Goal: Contribute content: Add original content to the website for others to see

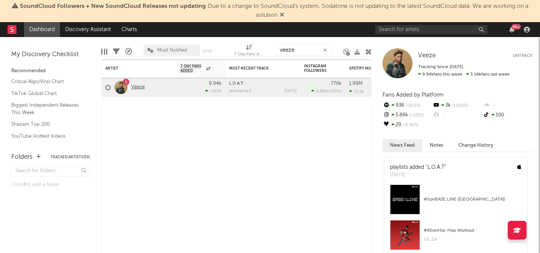
type input "veeze"
click at [144, 86] on link "Veeze" at bounding box center [137, 87] width 13 height 6
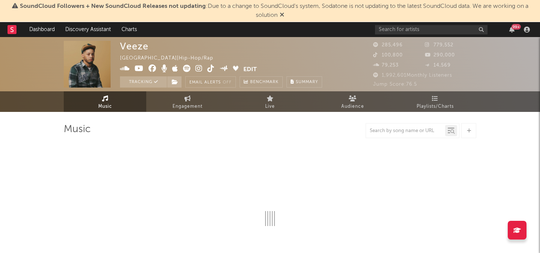
select select "6m"
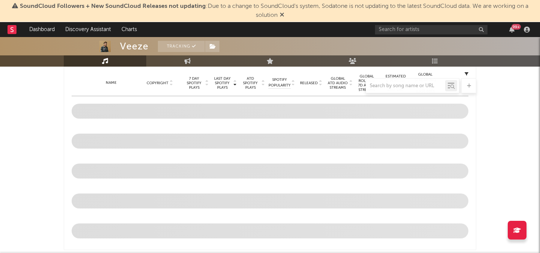
scroll to position [361, 0]
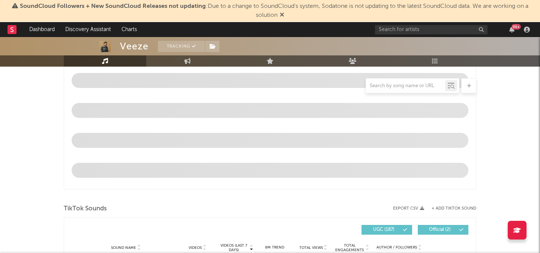
click at [450, 208] on button "+ Add TikTok Sound" at bounding box center [453, 209] width 45 height 4
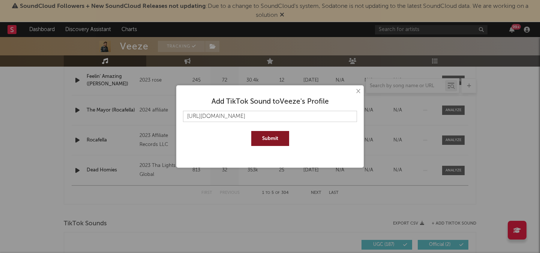
type input "[URL][DOMAIN_NAME]"
click at [274, 141] on button "Submit" at bounding box center [270, 138] width 38 height 15
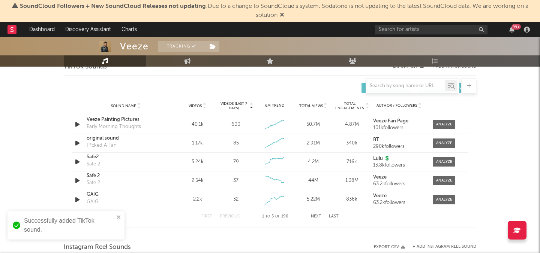
scroll to position [518, 0]
click at [388, 85] on input "text" at bounding box center [405, 86] width 79 height 6
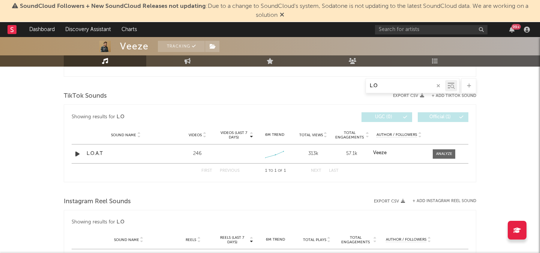
scroll to position [368, 0]
type input "L.O"
click at [439, 153] on div at bounding box center [444, 155] width 16 height 6
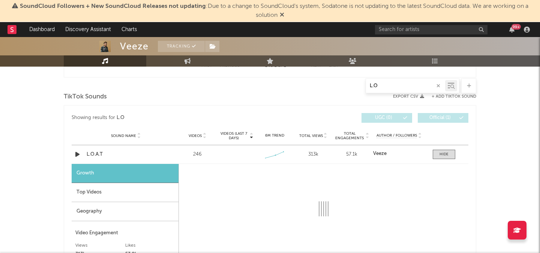
select select "1w"
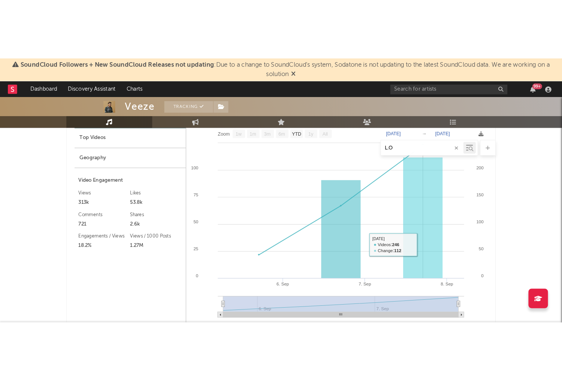
scroll to position [473, 0]
